Goal: Manage account settings

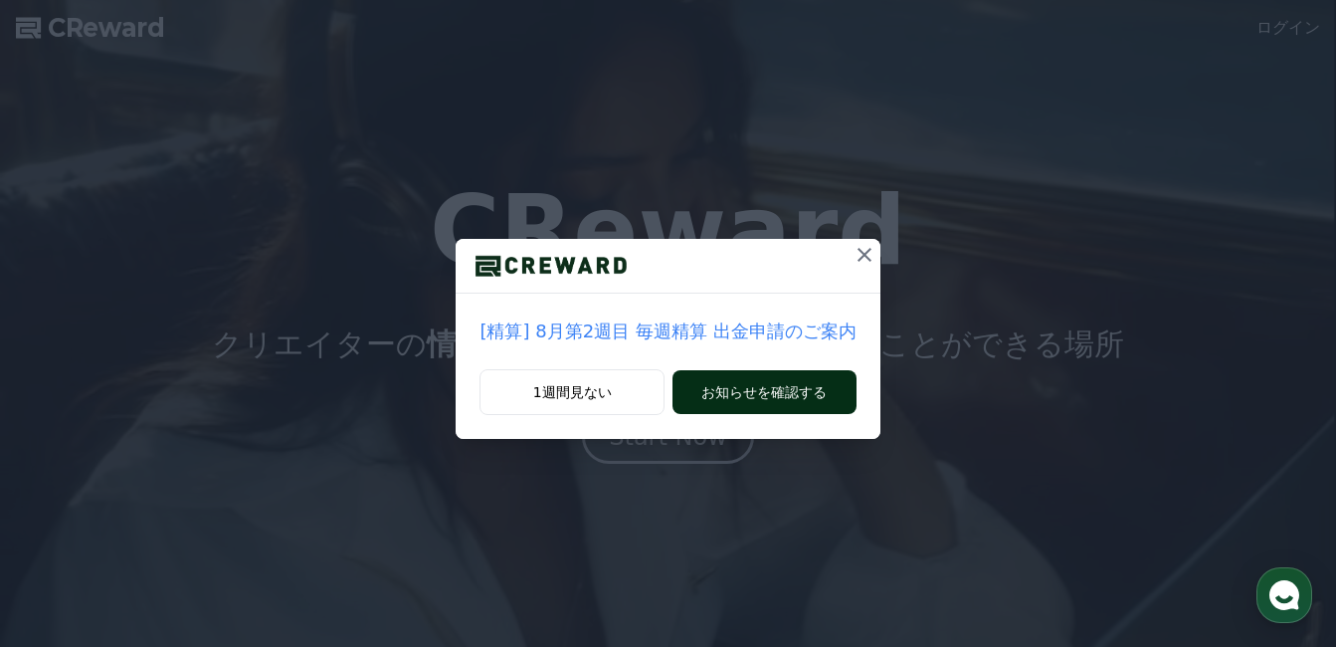
click at [766, 382] on button "お知らせを確認する" at bounding box center [763, 392] width 183 height 44
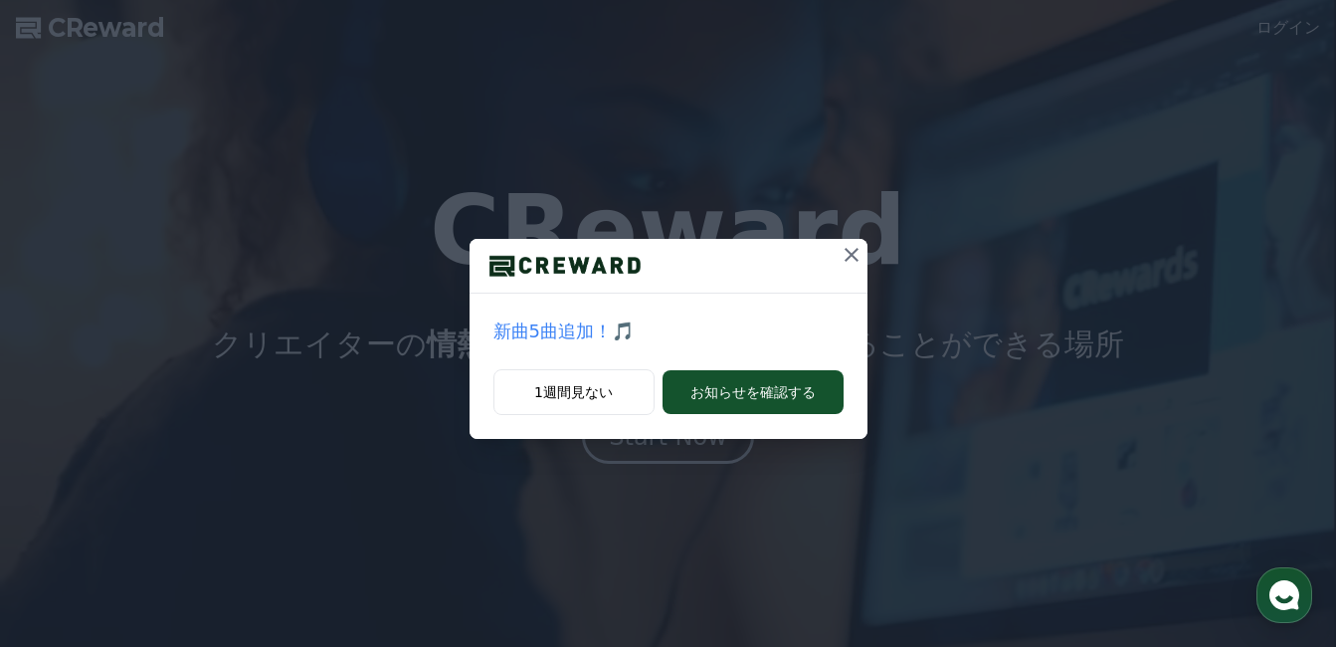
click at [865, 257] on button at bounding box center [851, 255] width 32 height 32
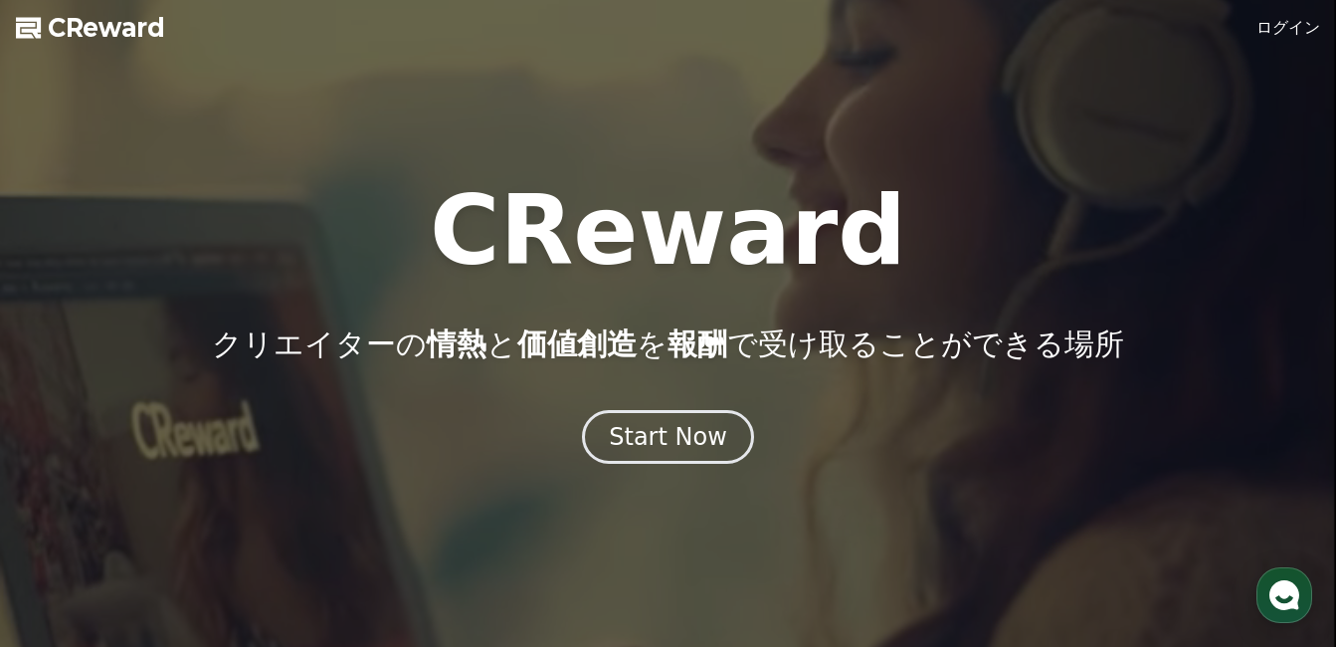
click at [1305, 25] on link "ログイン" at bounding box center [1288, 28] width 64 height 24
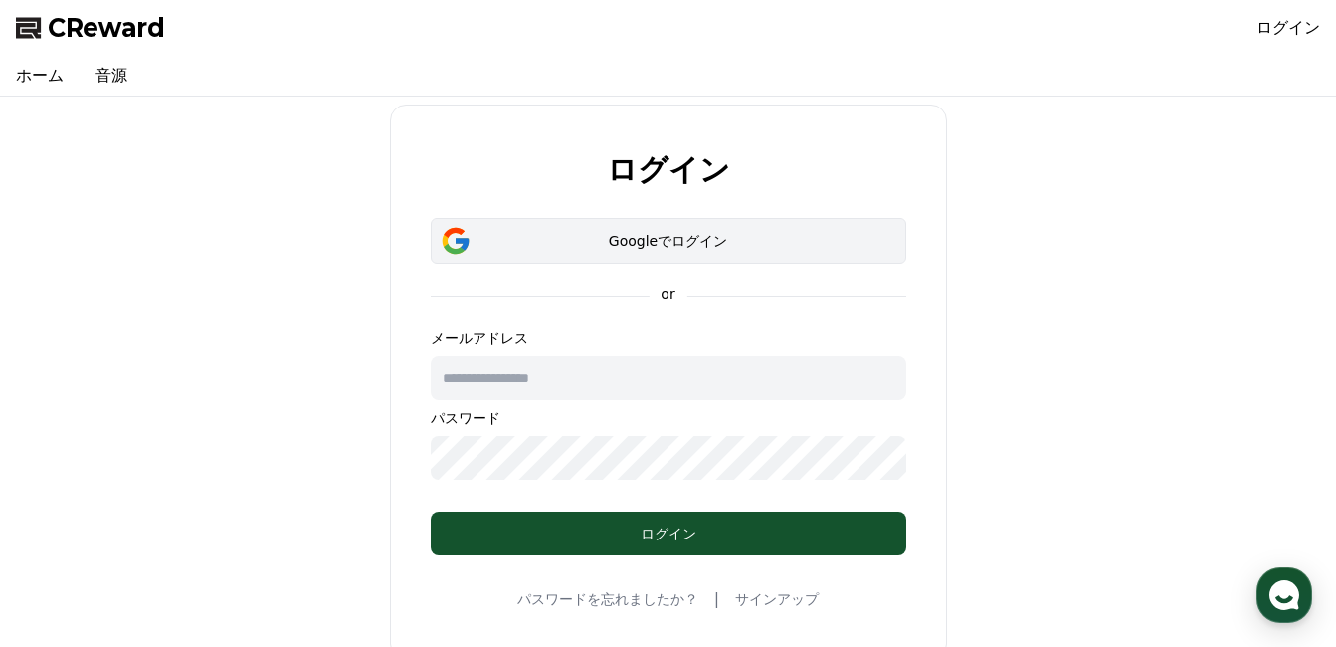
click at [527, 228] on button "Googleでログイン" at bounding box center [668, 241] width 475 height 46
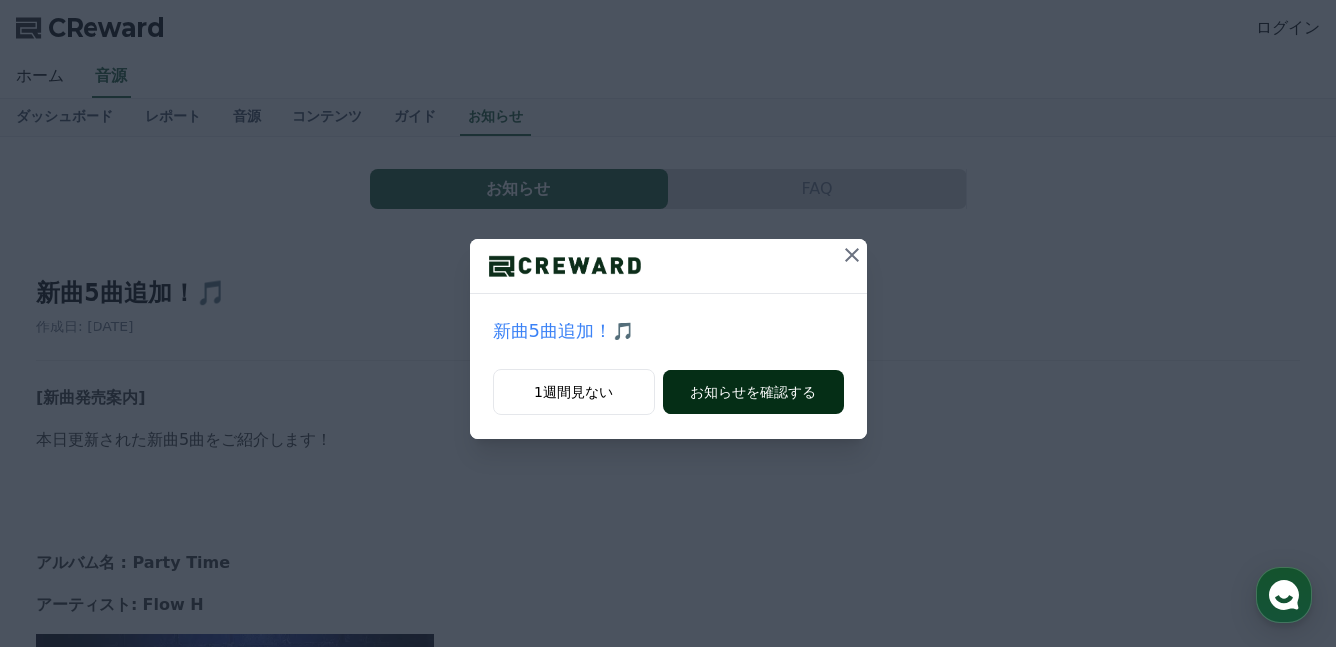
click at [754, 382] on button "お知らせを確認する" at bounding box center [752, 392] width 181 height 44
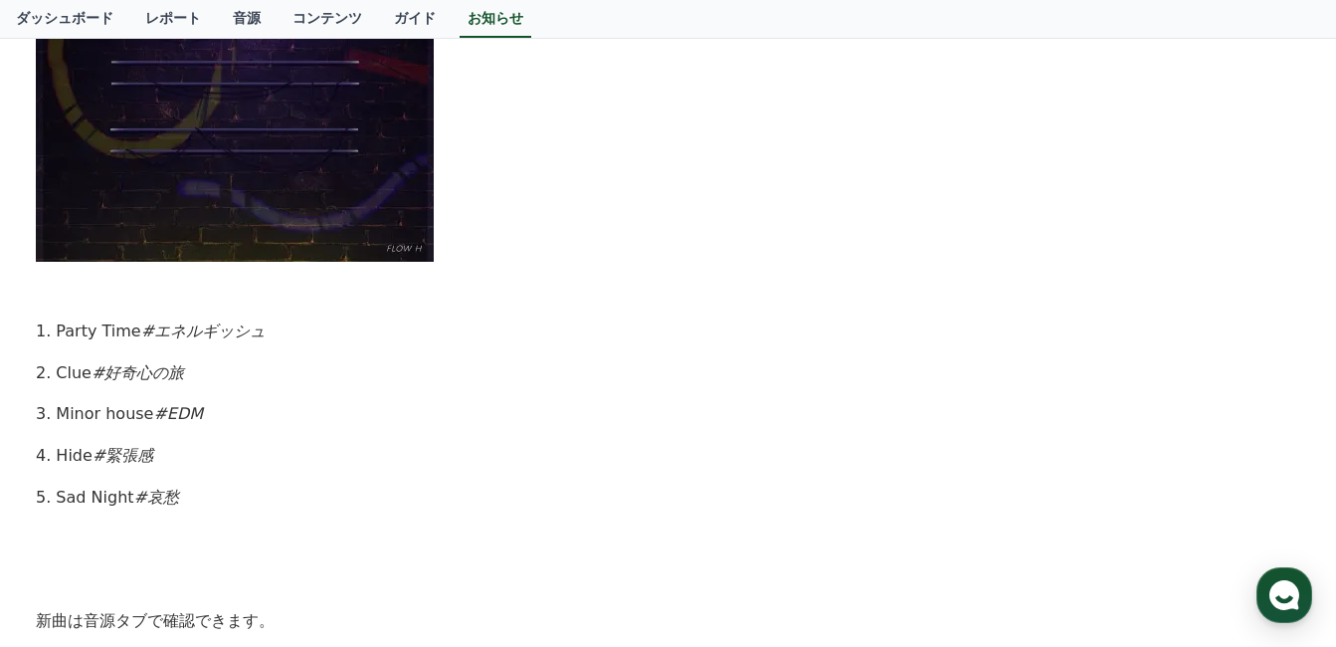
scroll to position [497, 0]
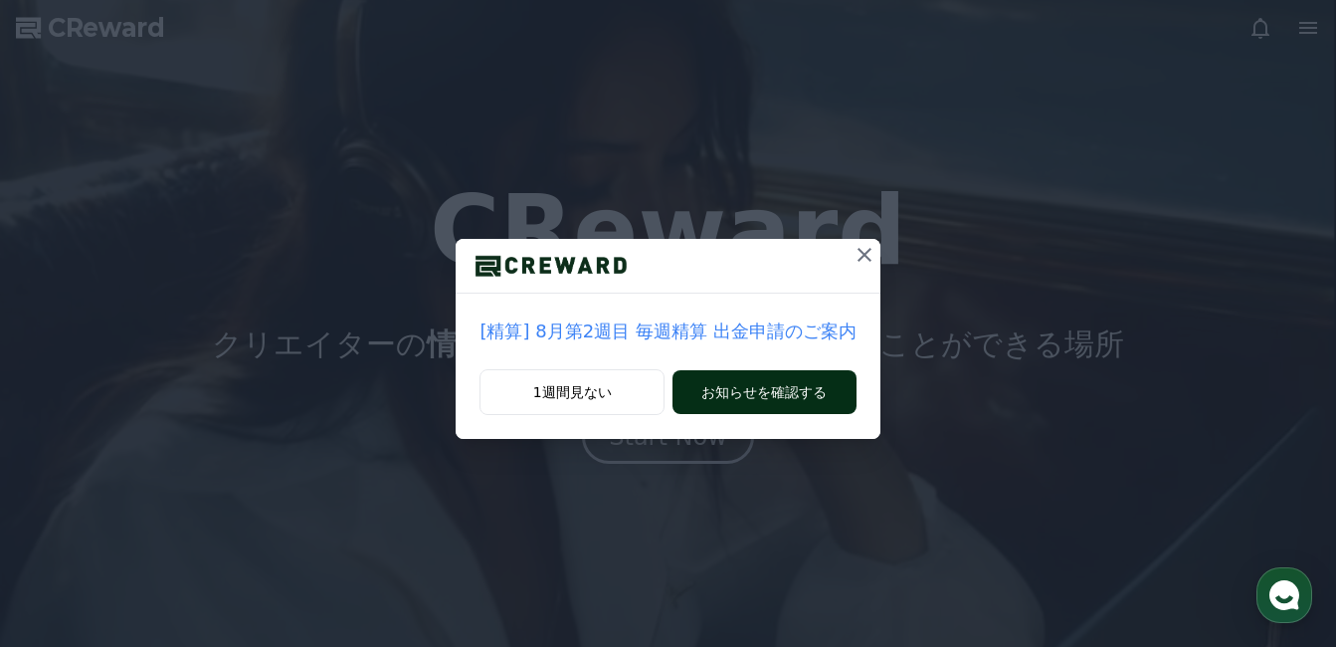
click at [757, 404] on button "お知らせを確認する" at bounding box center [763, 392] width 183 height 44
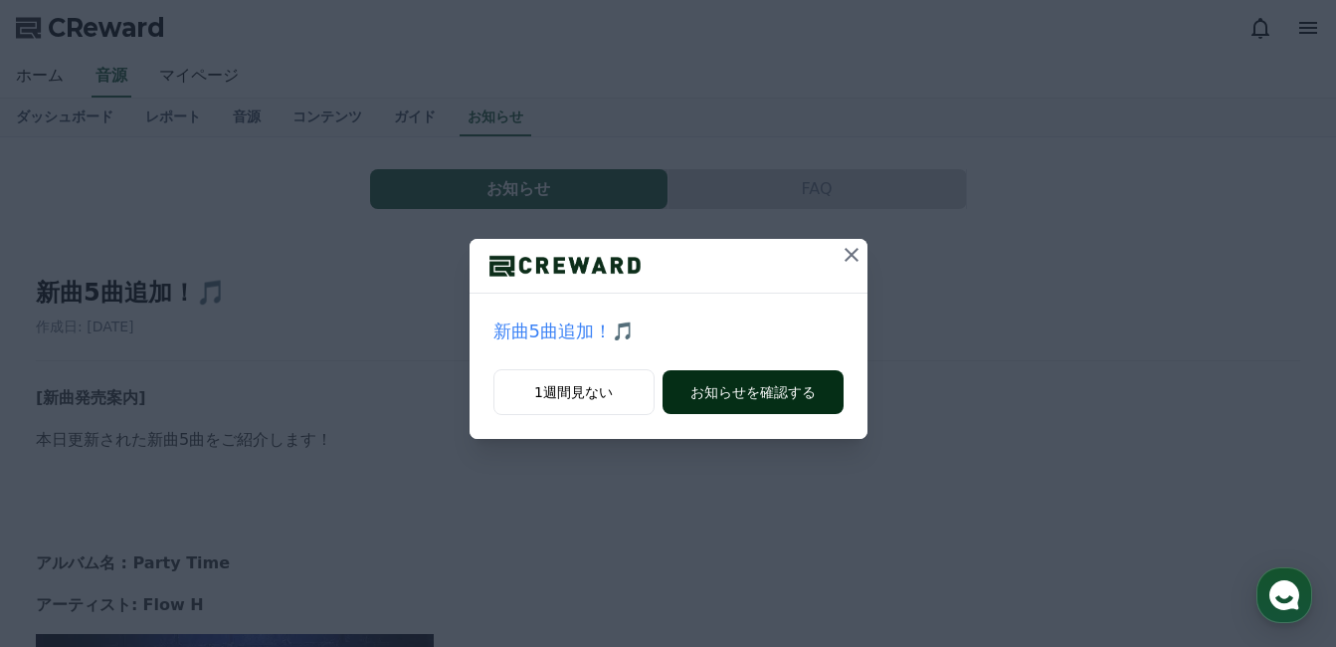
click at [758, 382] on button "お知らせを確認する" at bounding box center [752, 392] width 181 height 44
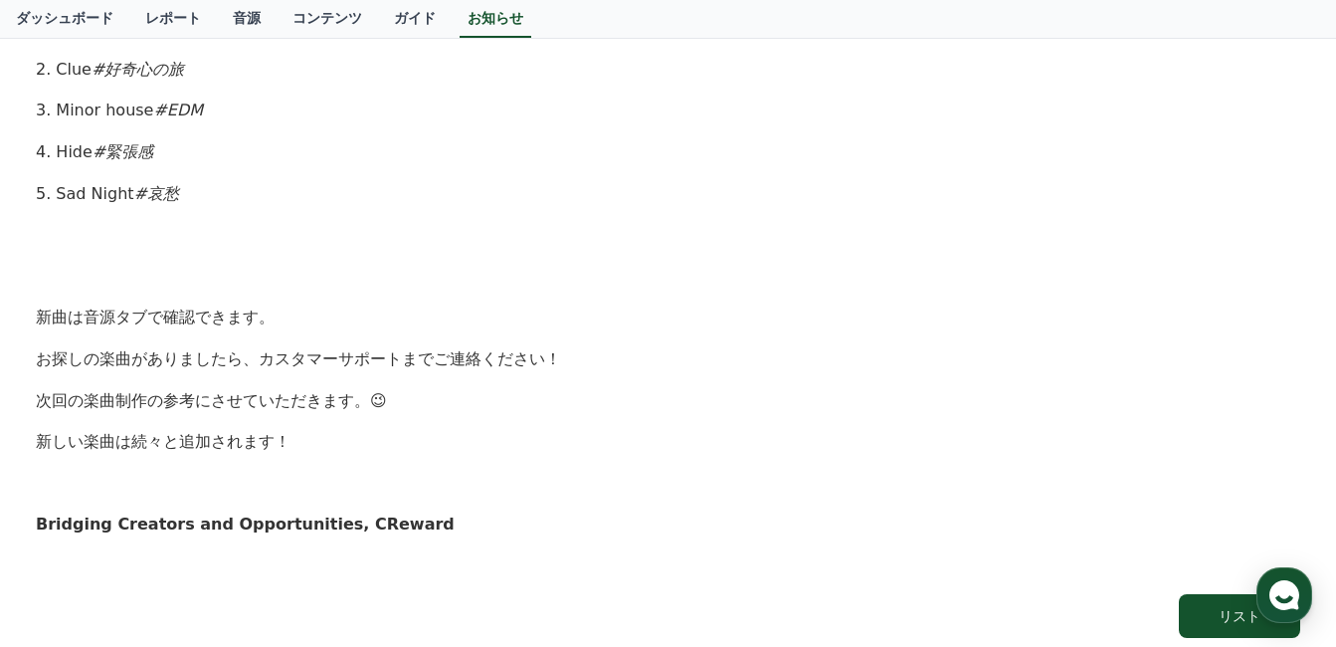
scroll to position [1248, 0]
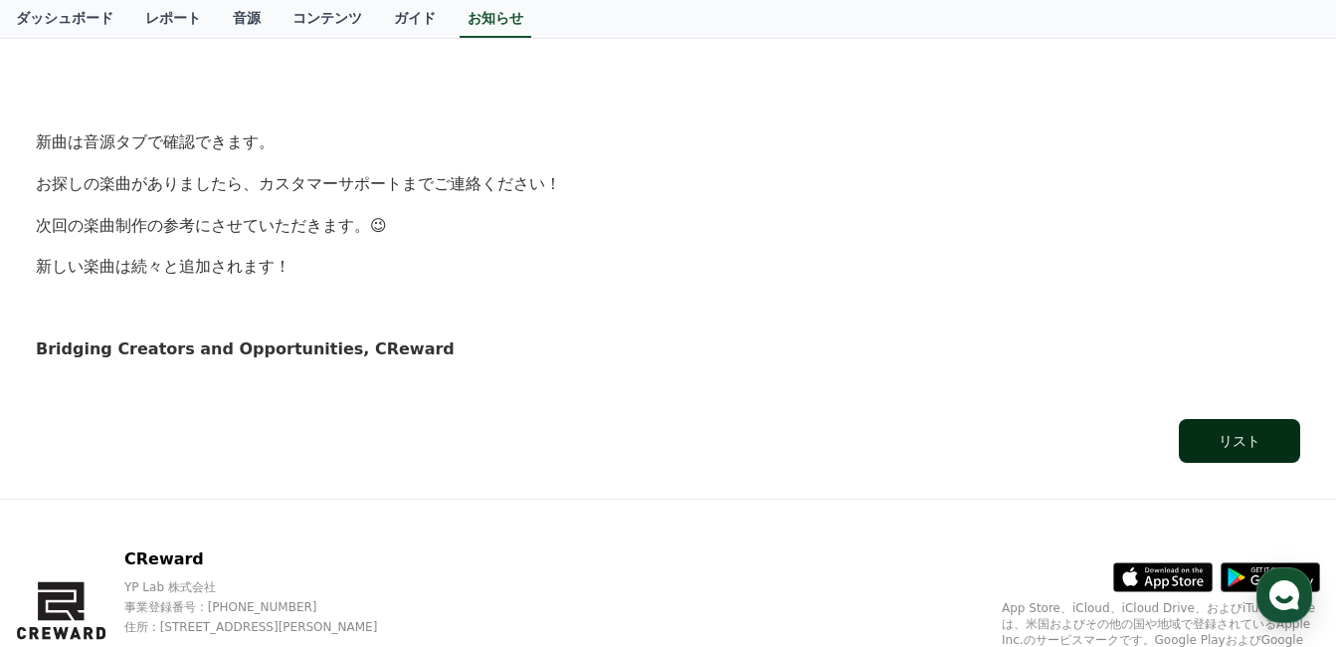
click at [1213, 450] on button "リスト" at bounding box center [1239, 441] width 121 height 44
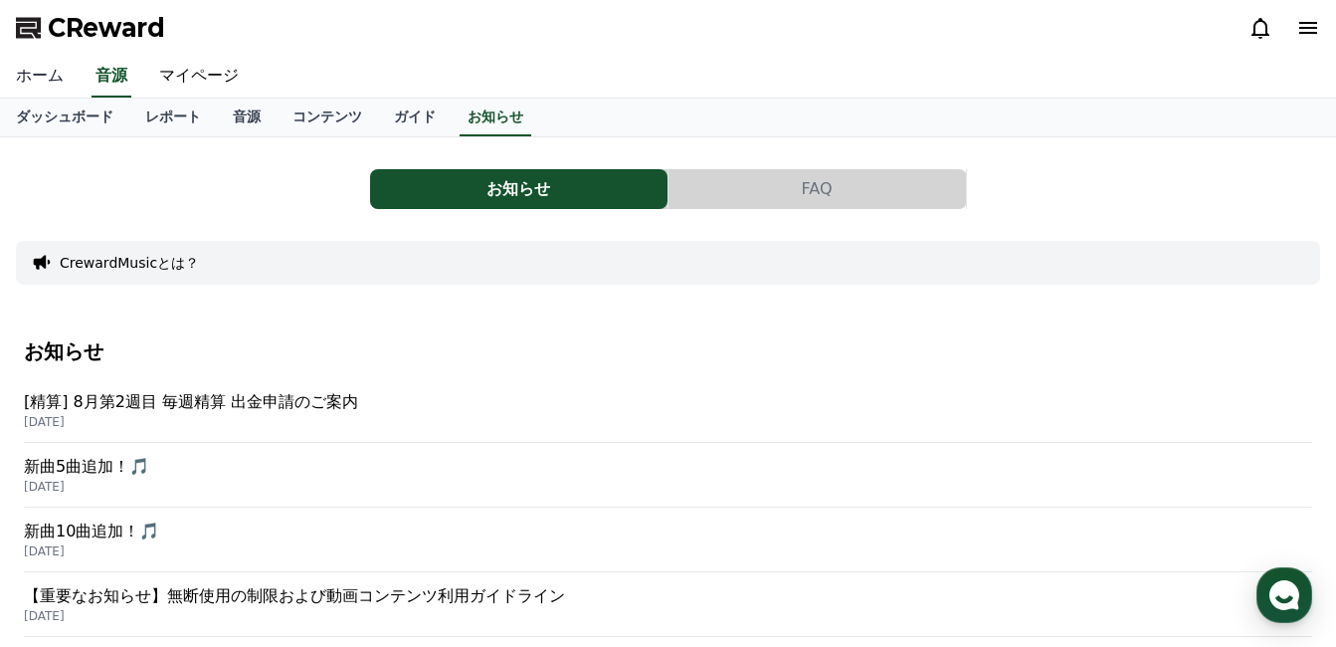
click at [37, 69] on link "ホーム" at bounding box center [40, 77] width 80 height 42
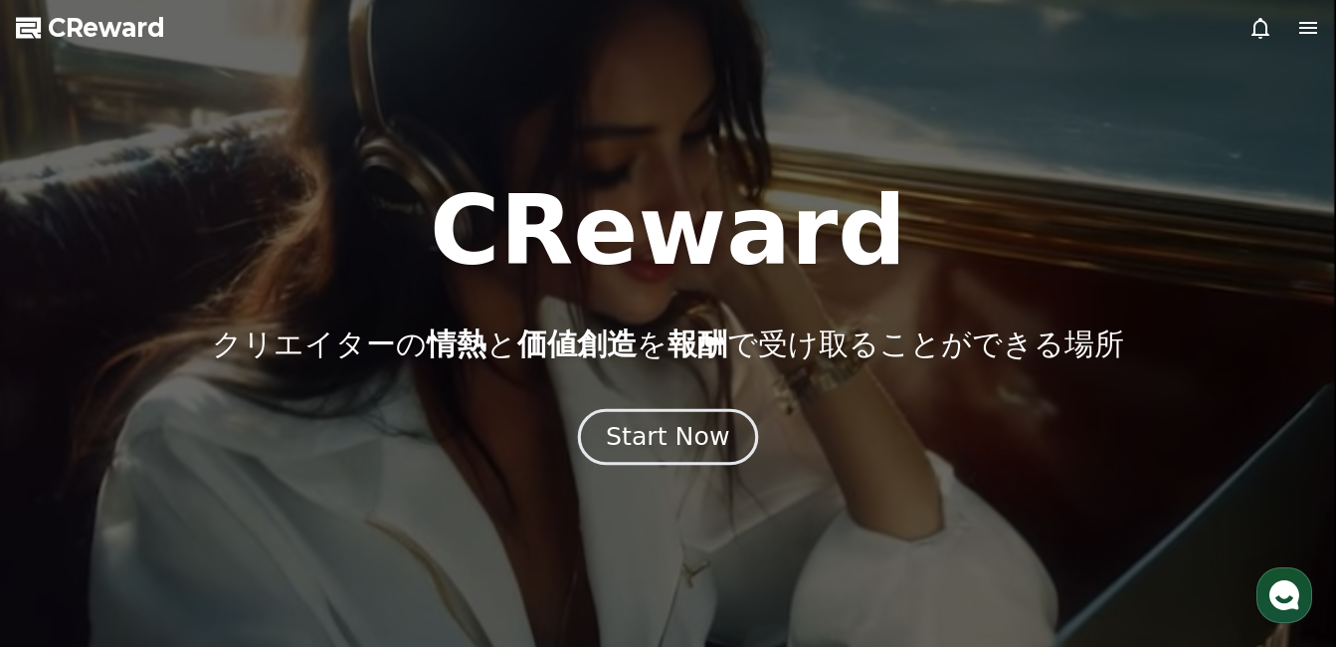
click at [686, 457] on button "Start Now" at bounding box center [668, 437] width 180 height 57
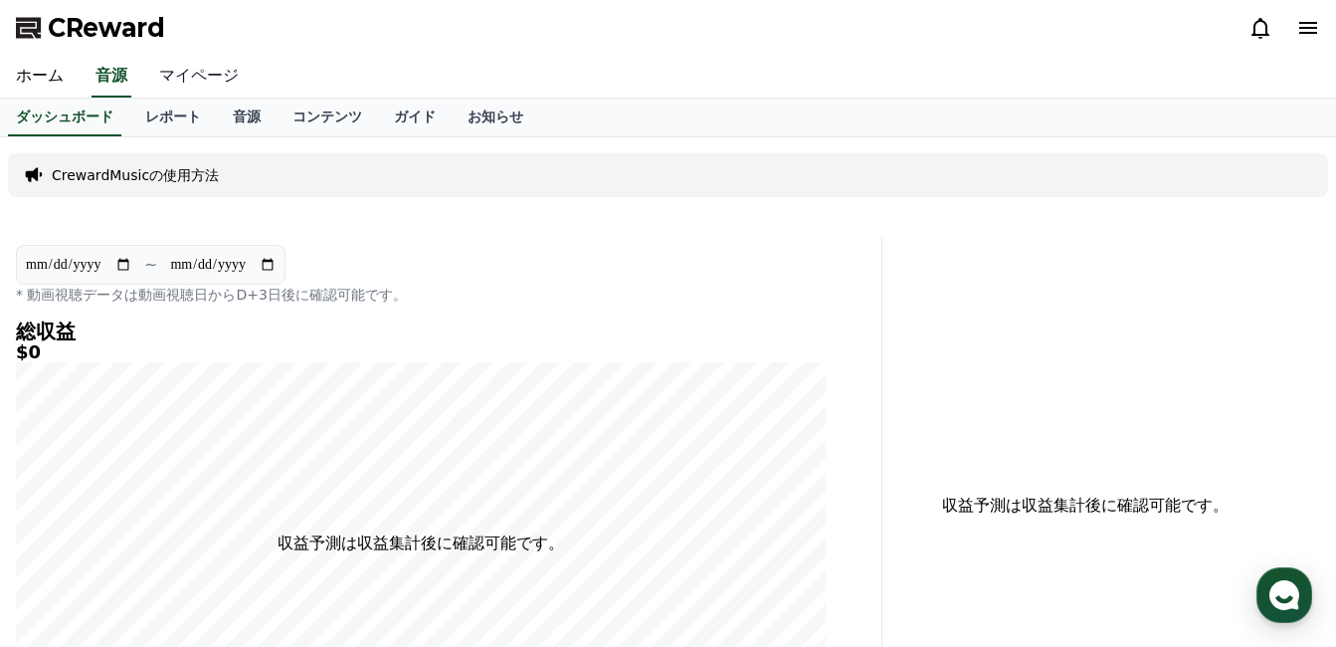
click at [177, 79] on link "マイページ" at bounding box center [198, 77] width 111 height 42
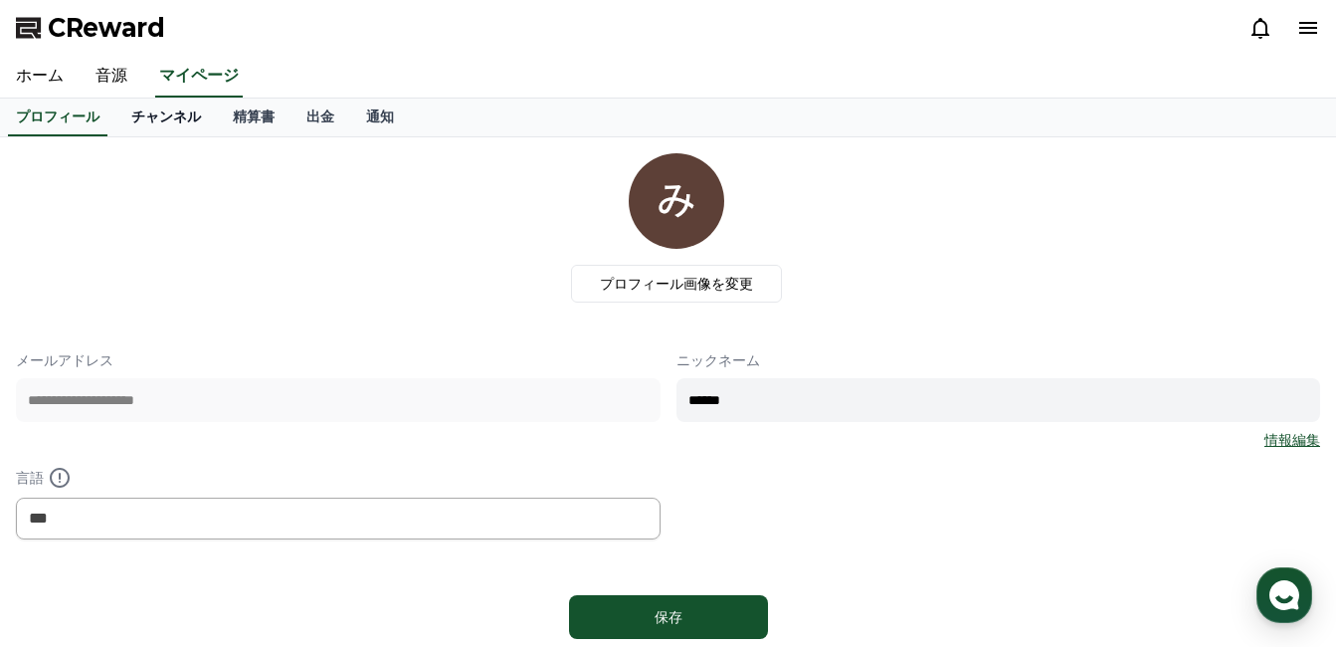
click at [152, 116] on link "チャンネル" at bounding box center [165, 117] width 101 height 38
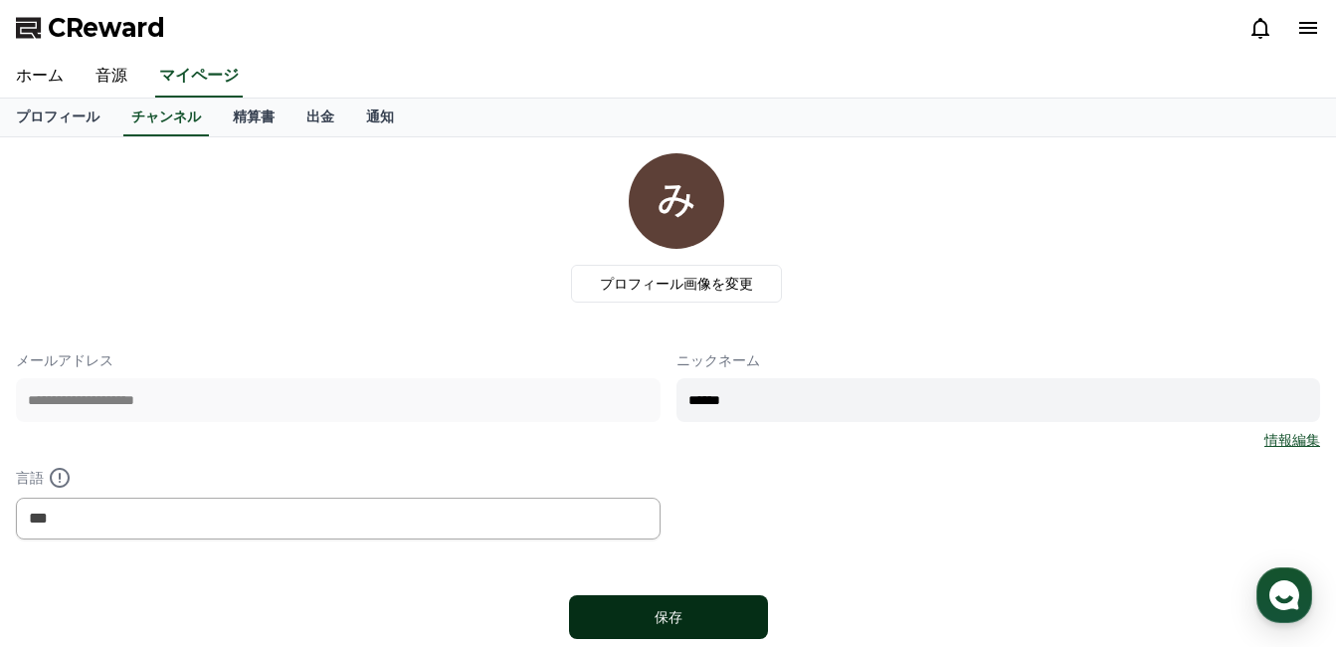
click at [673, 623] on div "保存" at bounding box center [668, 617] width 119 height 20
click at [709, 618] on div "保存" at bounding box center [668, 617] width 119 height 20
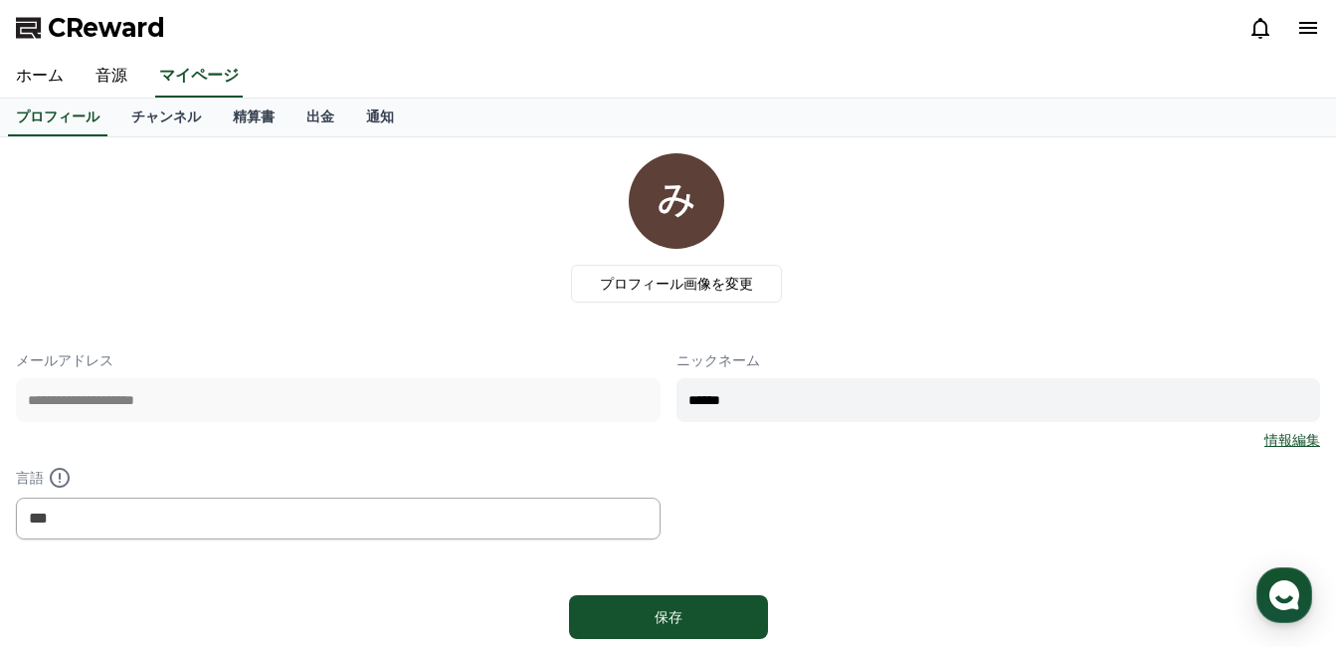
click at [1316, 33] on icon at bounding box center [1308, 28] width 18 height 12
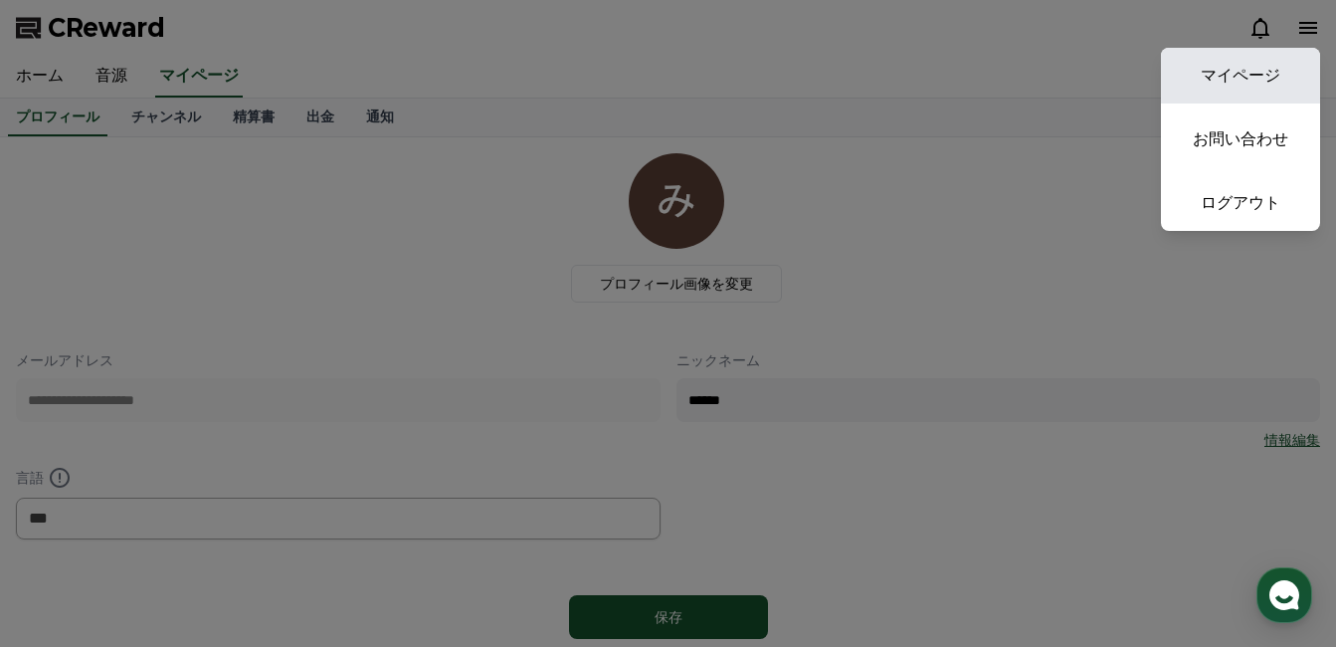
click at [1270, 80] on link "マイページ" at bounding box center [1240, 76] width 159 height 56
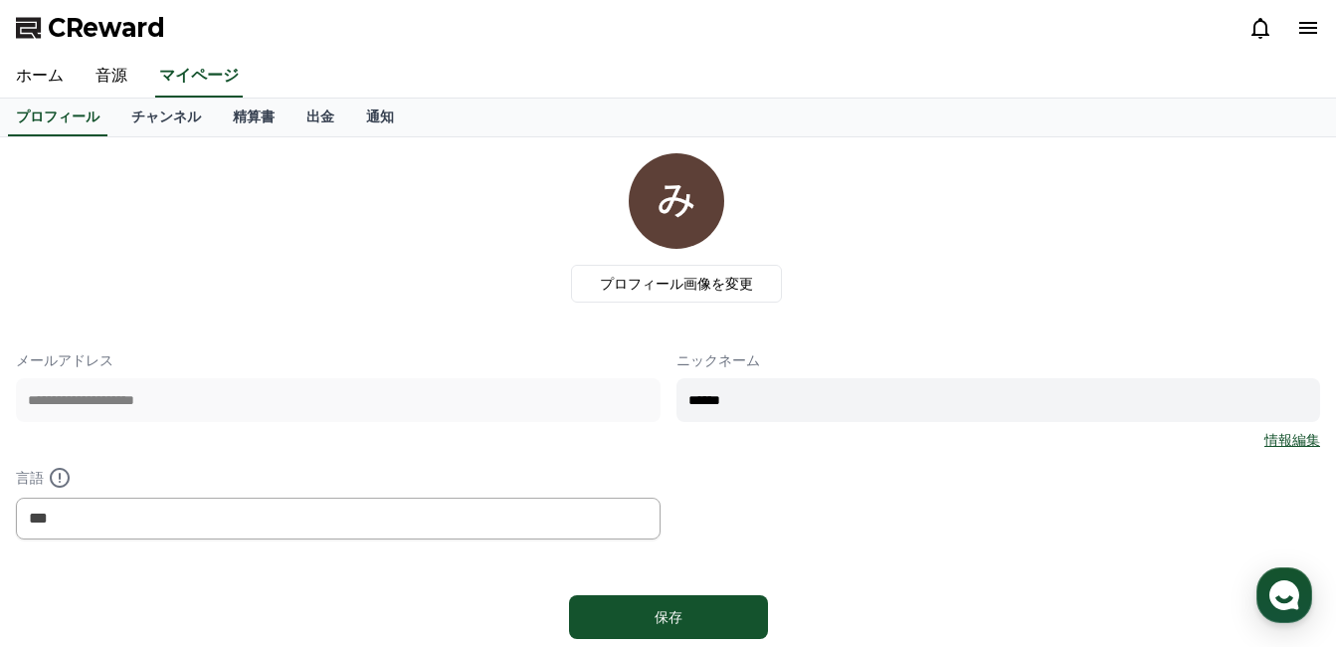
click at [1305, 26] on icon at bounding box center [1308, 28] width 24 height 24
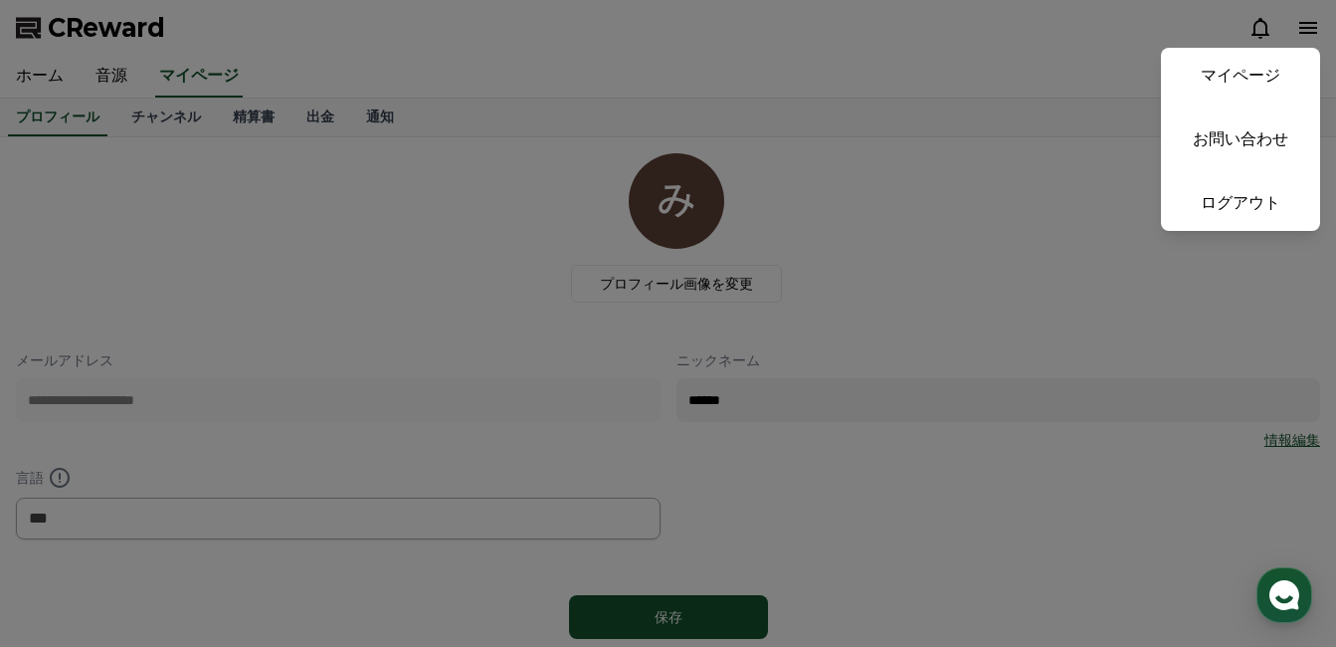
click at [1311, 18] on button "close" at bounding box center [668, 323] width 1336 height 647
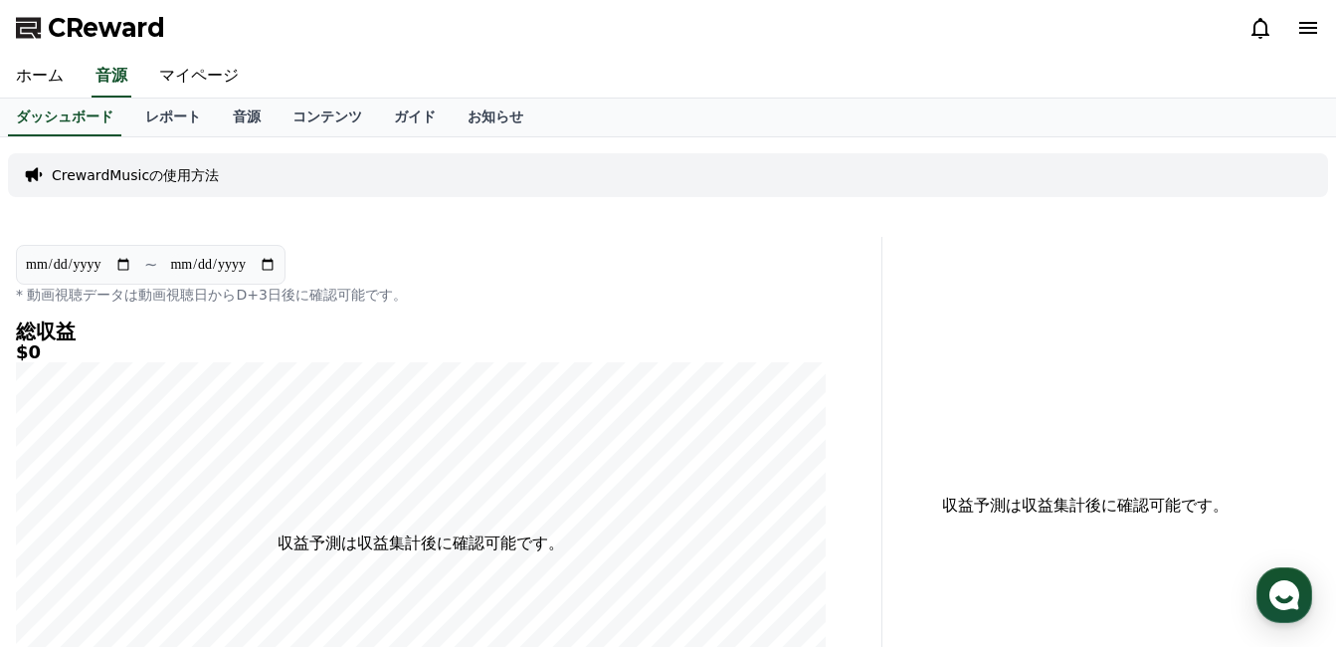
click at [1313, 26] on icon at bounding box center [1308, 28] width 24 height 24
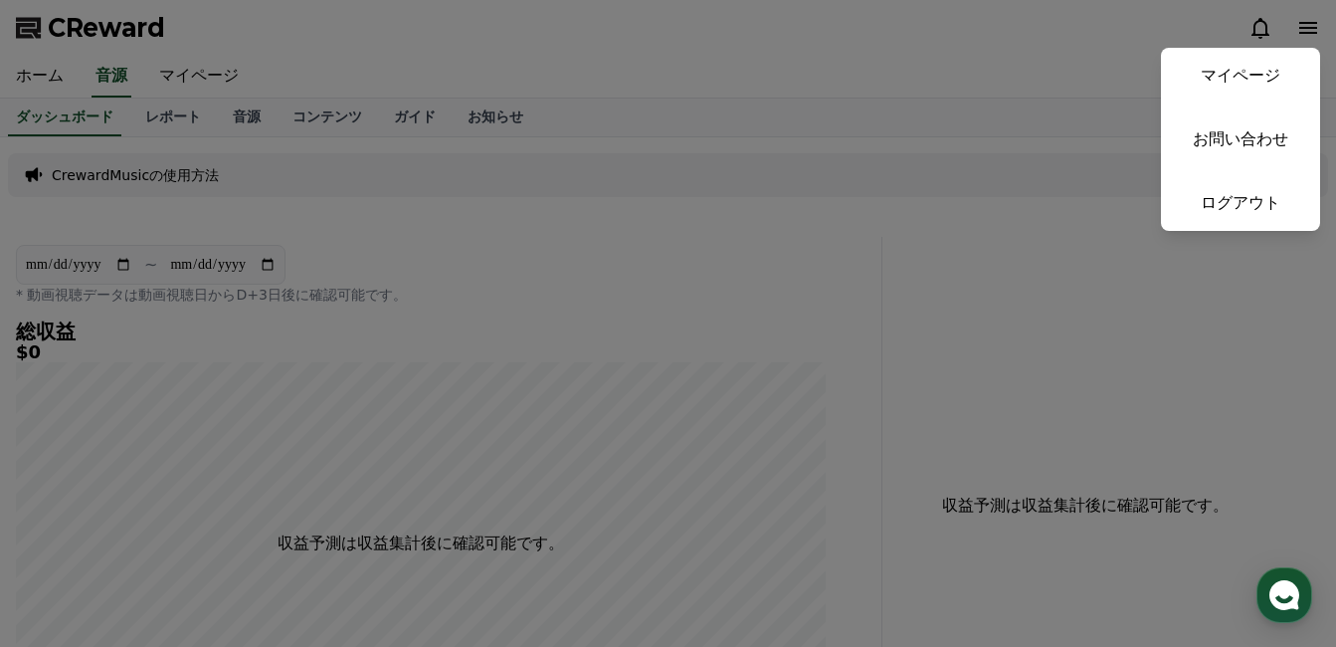
click at [1303, 25] on button "close" at bounding box center [668, 323] width 1336 height 647
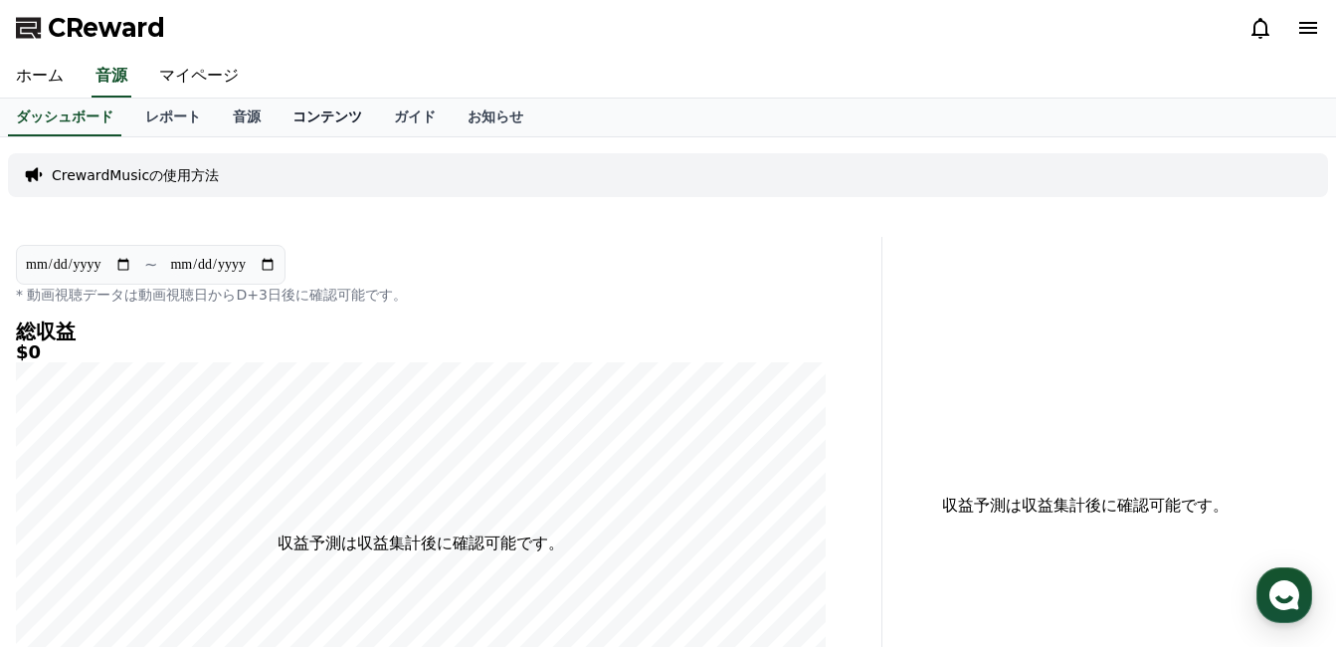
click at [288, 118] on link "コンテンツ" at bounding box center [327, 117] width 101 height 38
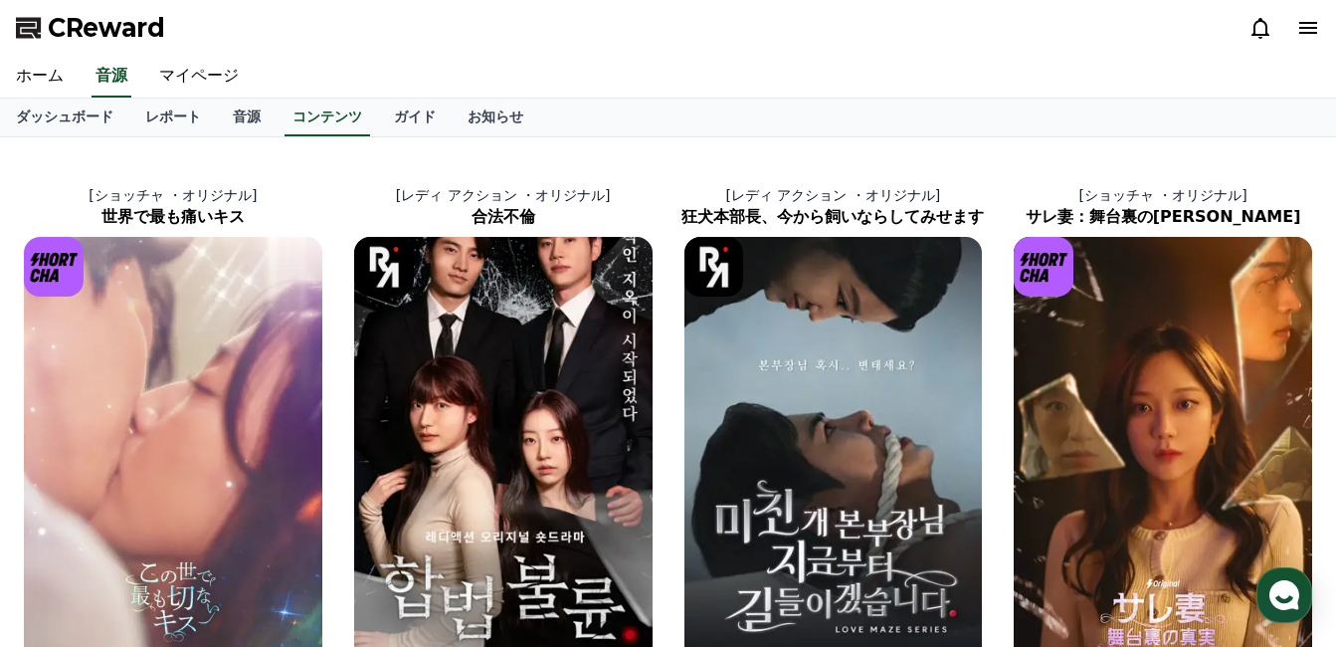
click at [1312, 24] on icon at bounding box center [1308, 28] width 18 height 12
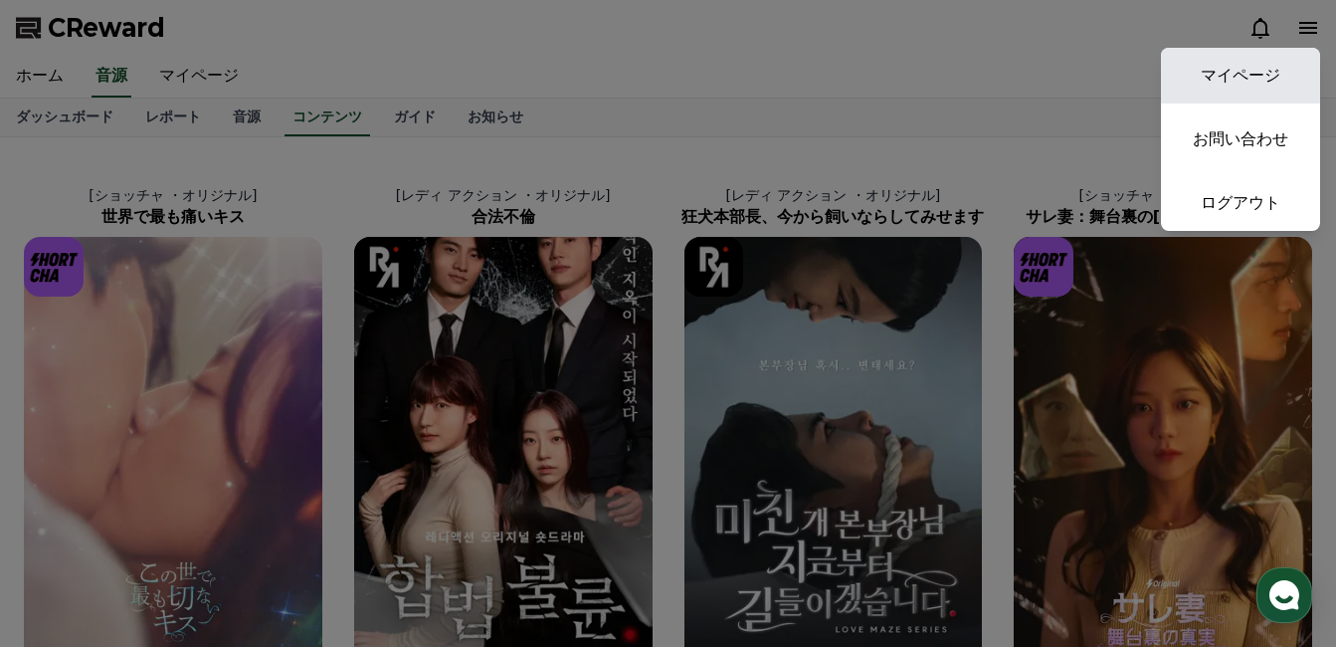
click at [1267, 69] on link "マイページ" at bounding box center [1240, 76] width 159 height 56
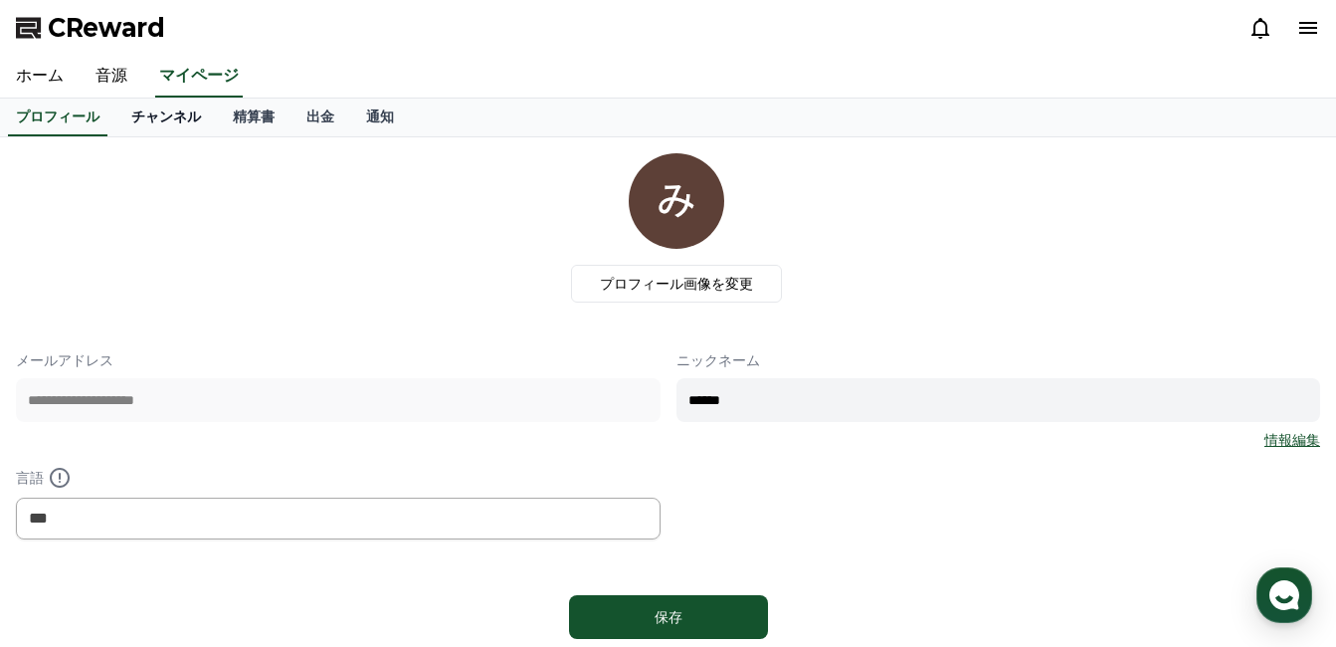
click at [141, 104] on link "チャンネル" at bounding box center [165, 117] width 101 height 38
